Goal: Communication & Community: Share content

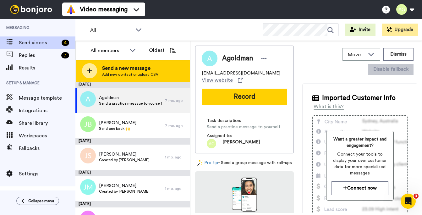
click at [88, 72] on icon at bounding box center [89, 71] width 5 height 6
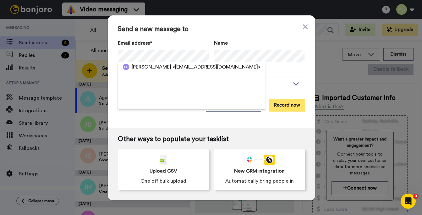
click at [296, 106] on button "Record now" at bounding box center [286, 105] width 36 height 13
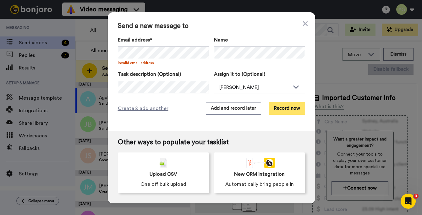
click at [298, 109] on button "Record now" at bounding box center [286, 108] width 36 height 13
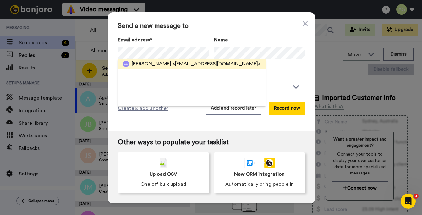
click at [130, 68] on div "Chun Chen <chen_c_l@yahoo.com>" at bounding box center [192, 63] width 148 height 9
click at [192, 64] on span "<chen_c_l@yahoo.com>" at bounding box center [216, 64] width 88 height 8
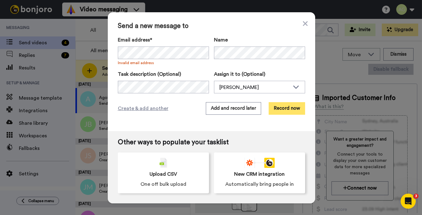
click at [294, 107] on button "Record now" at bounding box center [286, 108] width 36 height 13
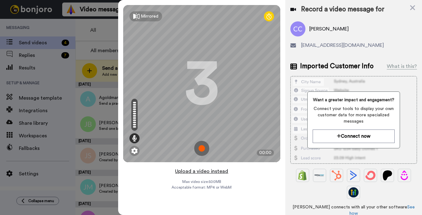
click at [199, 169] on button "Upload a video instead" at bounding box center [201, 171] width 57 height 8
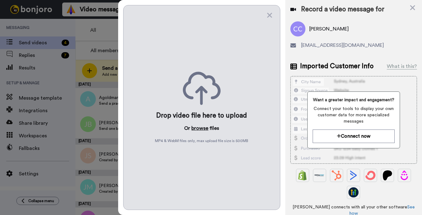
click at [198, 128] on button "browse" at bounding box center [199, 128] width 17 height 8
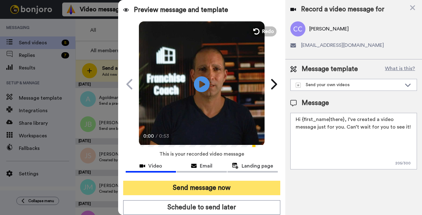
click at [234, 190] on button "Send message now" at bounding box center [201, 187] width 157 height 14
